Goal: Navigation & Orientation: Go to known website

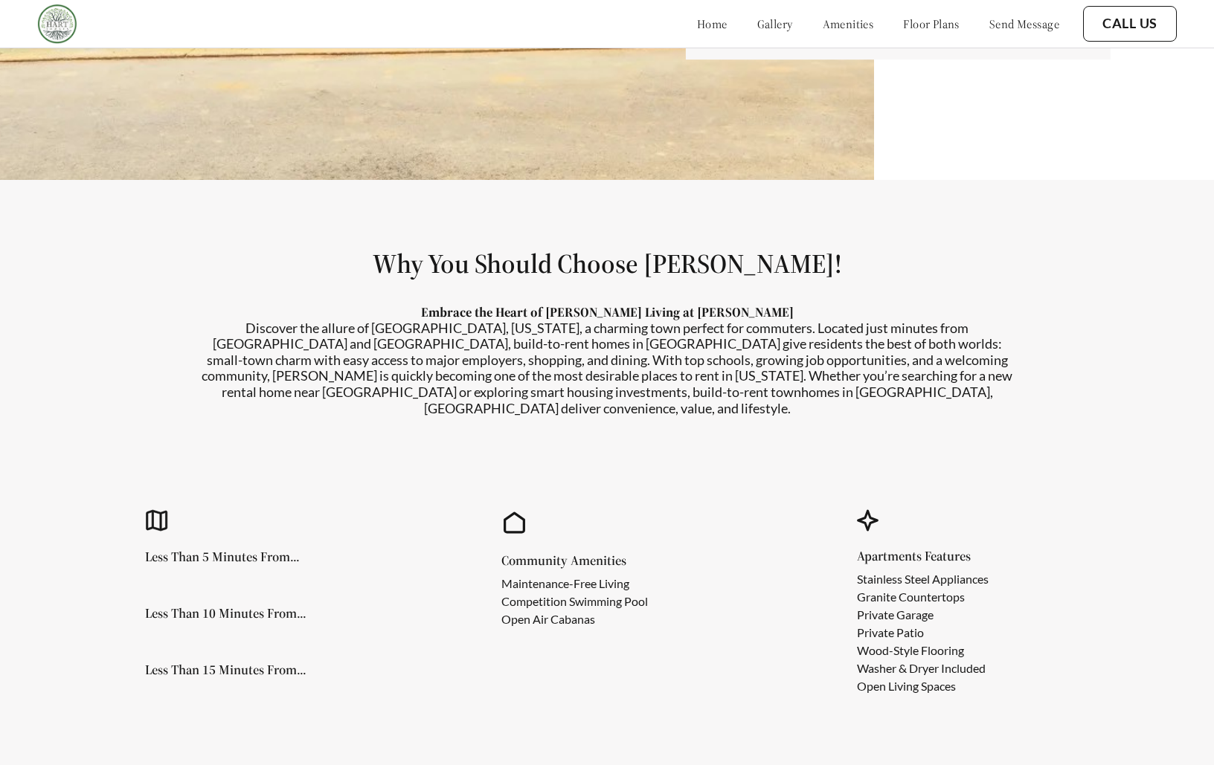
scroll to position [860, 0]
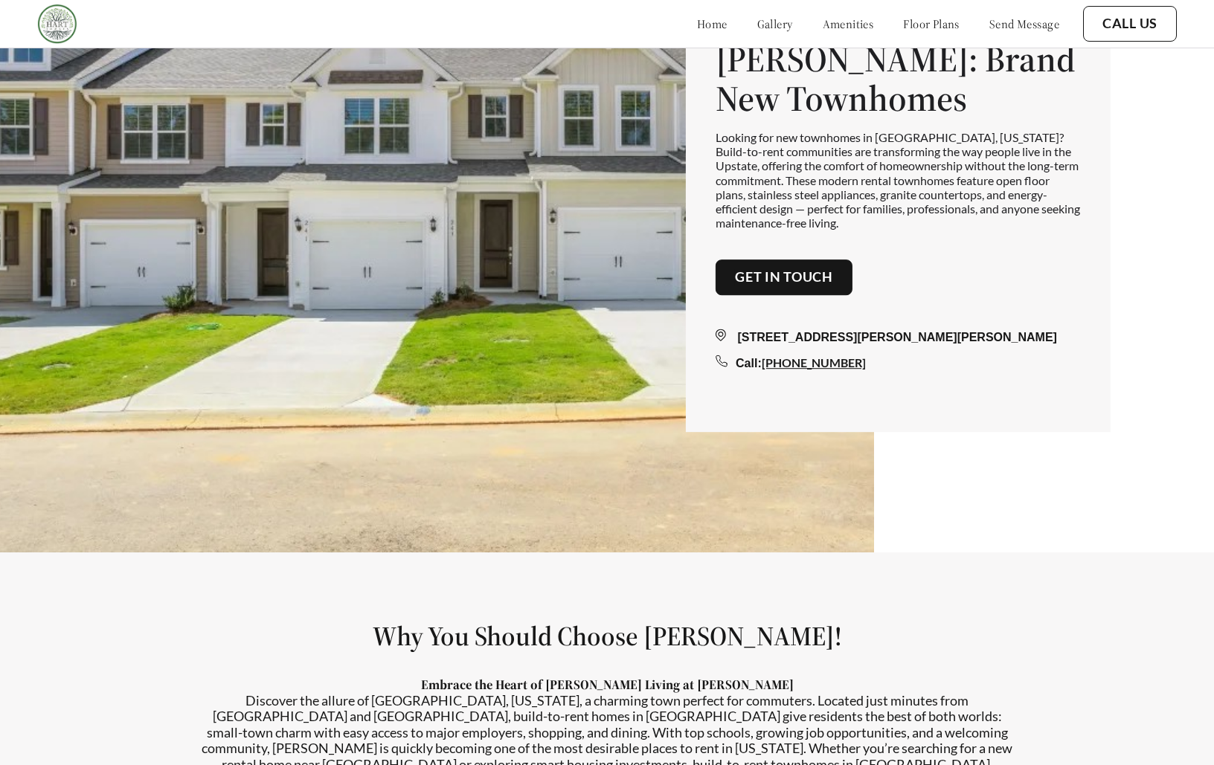
scroll to position [210, 0]
